Goal: Book appointment/travel/reservation

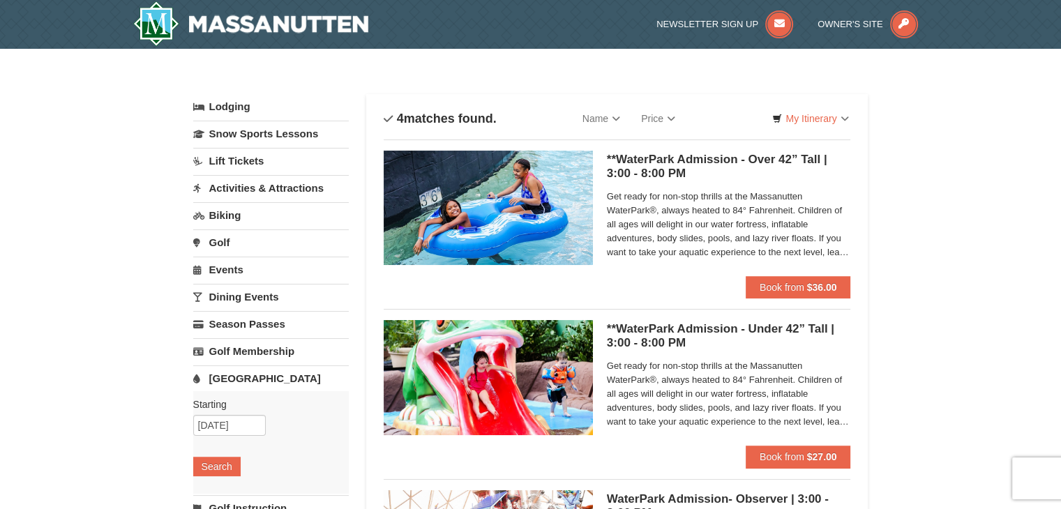
click at [783, 157] on h5 "**WaterPark Admission - Over 42” Tall | 3:00 - 8:00 PM Massanutten Indoor/Outdo…" at bounding box center [729, 167] width 244 height 28
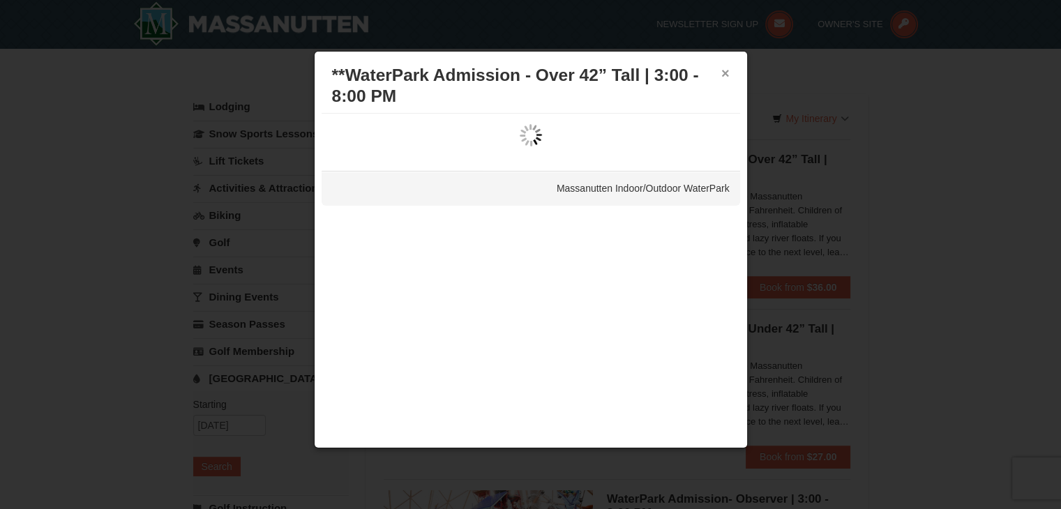
click at [728, 73] on button "×" at bounding box center [725, 73] width 8 height 14
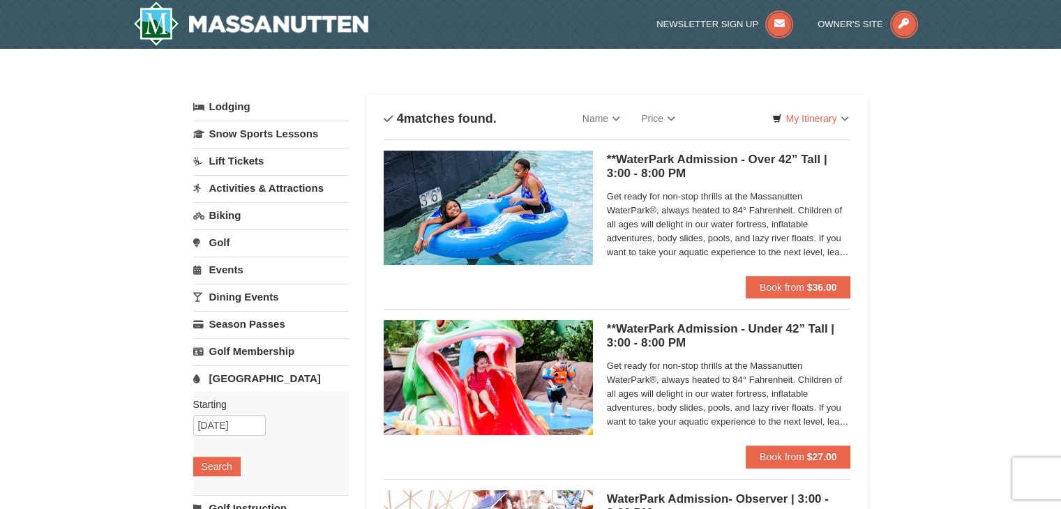
click at [241, 107] on link "Lodging" at bounding box center [271, 106] width 156 height 25
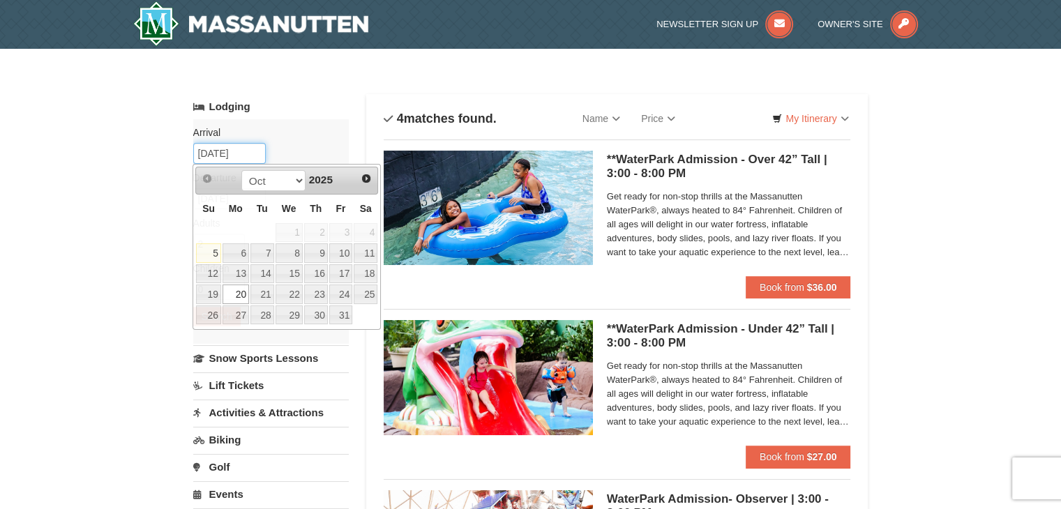
click at [246, 154] on input "10/20/2025" at bounding box center [229, 153] width 73 height 21
click at [210, 294] on link "19" at bounding box center [208, 295] width 24 height 20
type input "10/19/2025"
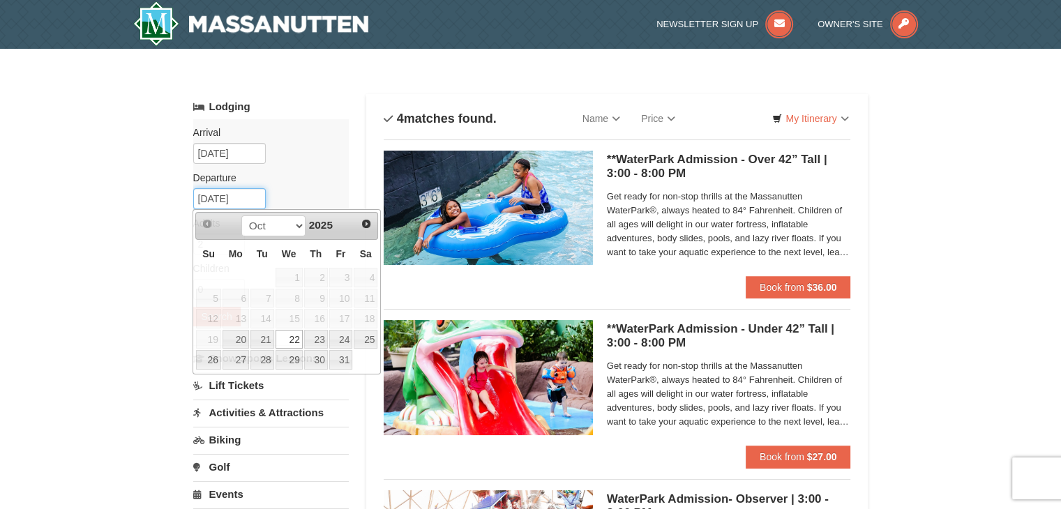
click at [233, 192] on input "[DATE]" at bounding box center [229, 198] width 73 height 21
click at [238, 338] on link "20" at bounding box center [236, 340] width 27 height 20
type input "10/20/2025"
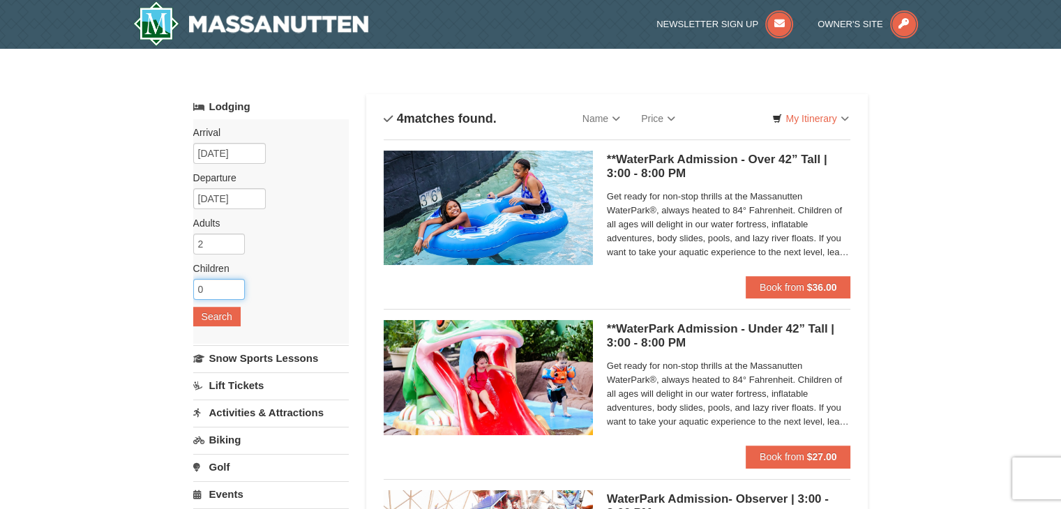
click at [218, 292] on input "0" at bounding box center [219, 289] width 52 height 21
type input "2"
click at [216, 310] on button "Search" at bounding box center [216, 317] width 47 height 20
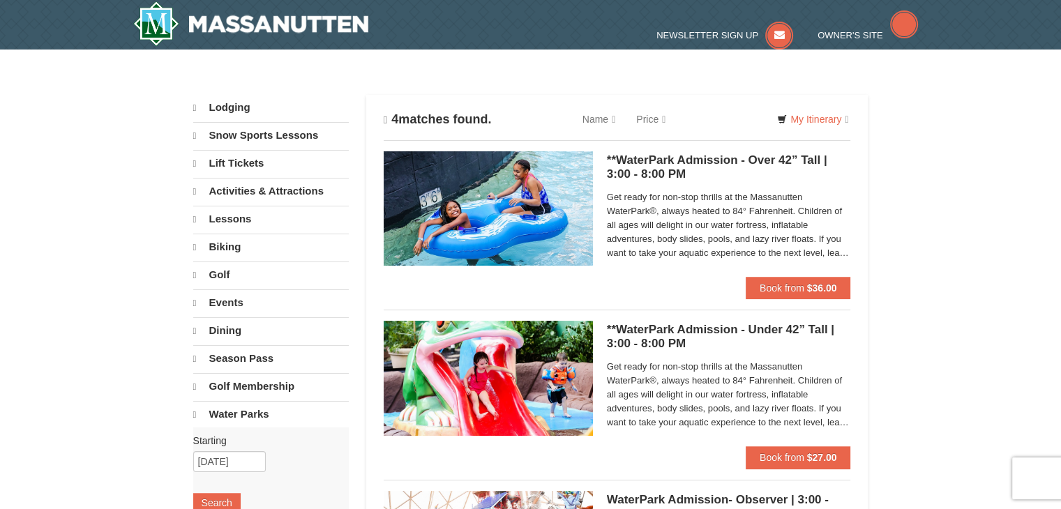
click at [250, 99] on link "Lodging" at bounding box center [271, 108] width 156 height 26
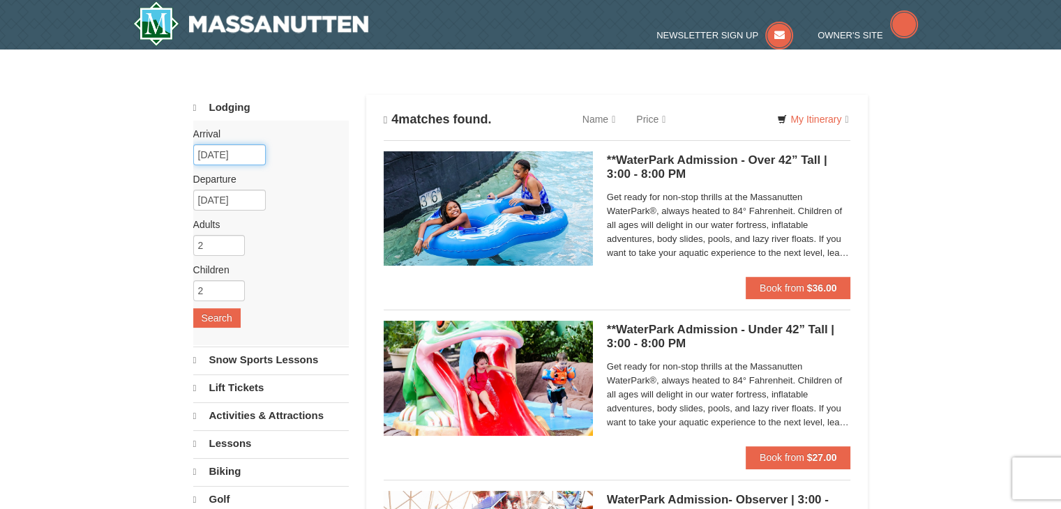
click at [248, 151] on input "[DATE]" at bounding box center [229, 154] width 73 height 21
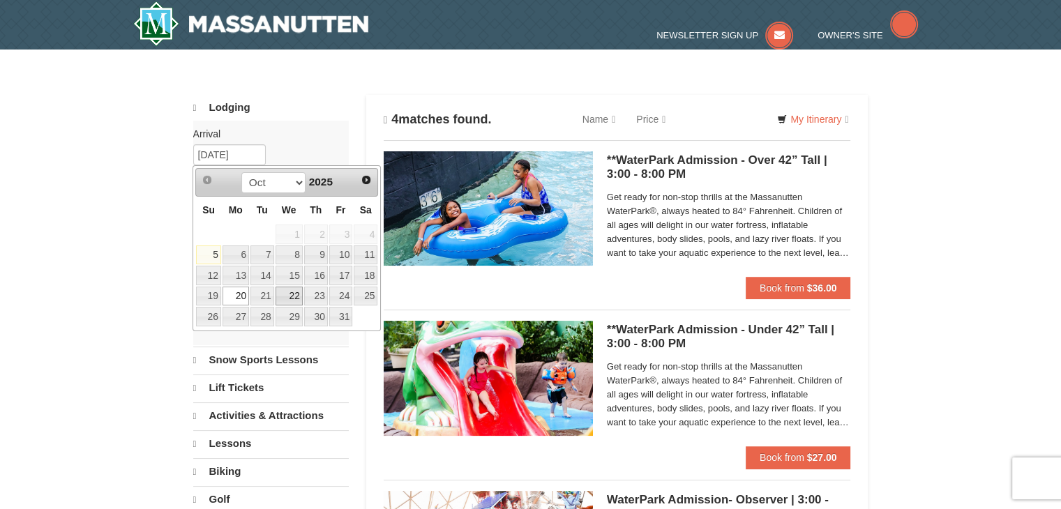
click at [294, 297] on link "22" at bounding box center [289, 297] width 27 height 20
type input "[DATE]"
type input "10/23/2025"
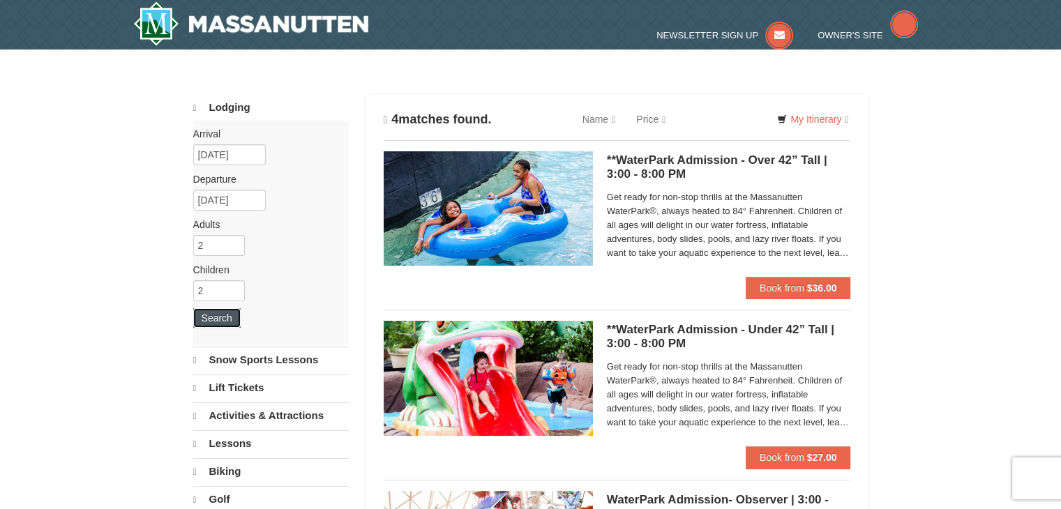
click at [220, 315] on button "Search" at bounding box center [216, 318] width 47 height 20
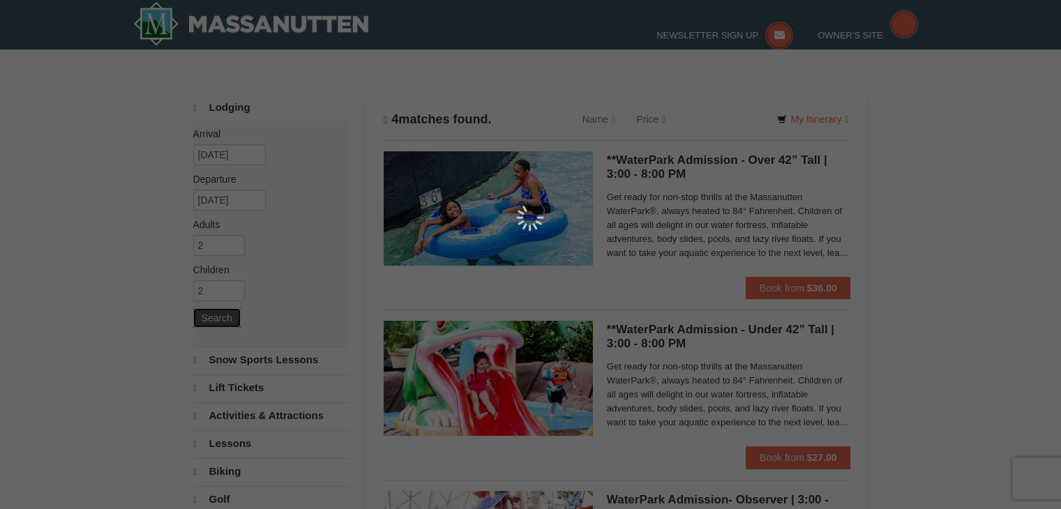
select select "10"
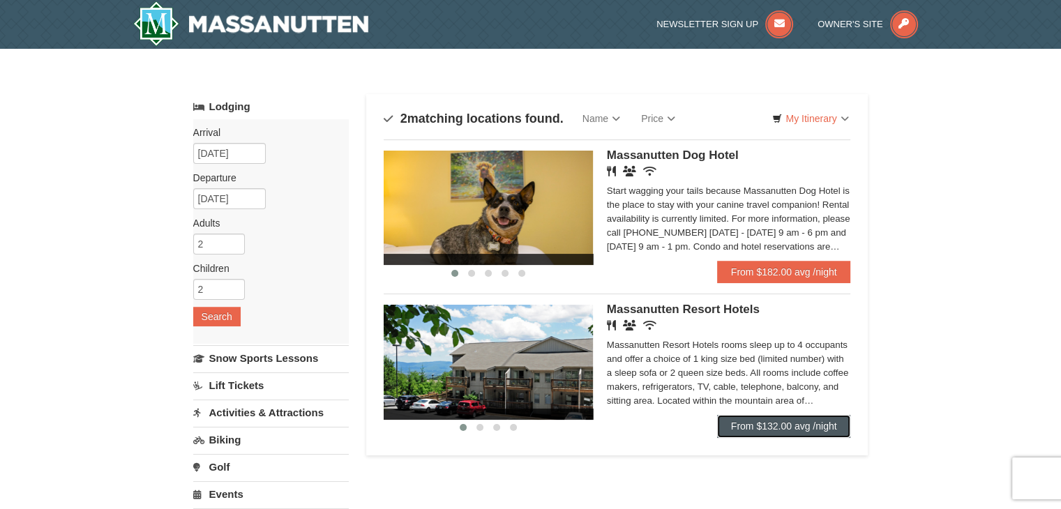
click at [810, 433] on link "From $132.00 avg /night" at bounding box center [784, 426] width 134 height 22
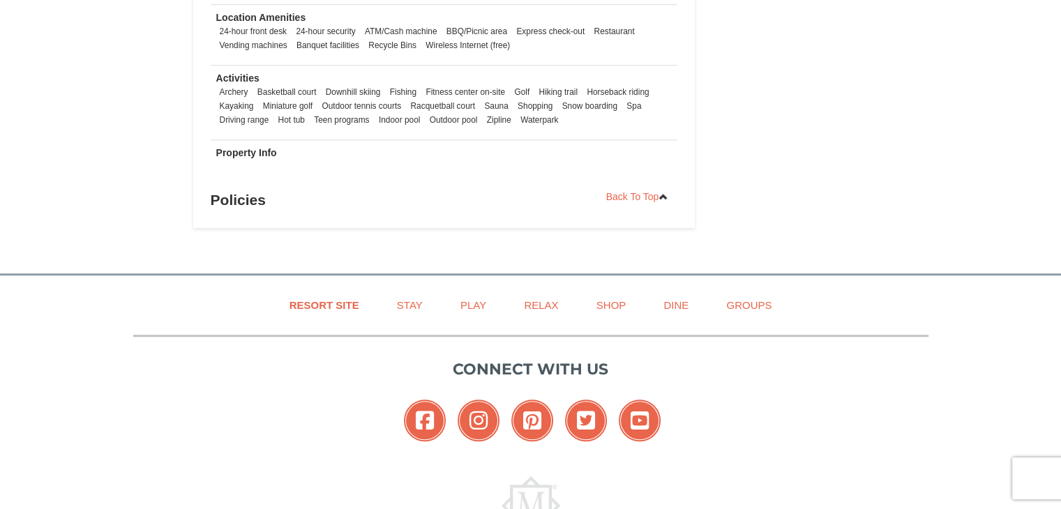
scroll to position [1062, 0]
